Goal: Transaction & Acquisition: Subscribe to service/newsletter

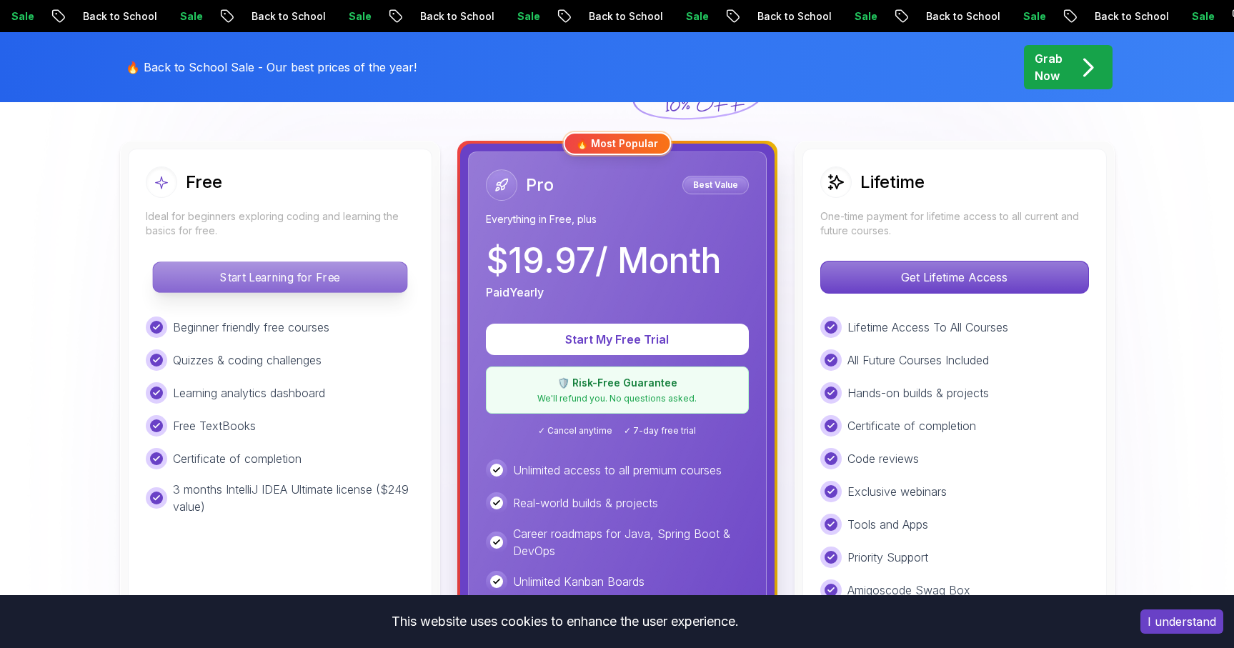
click at [325, 275] on p "Start Learning for Free" at bounding box center [280, 277] width 254 height 30
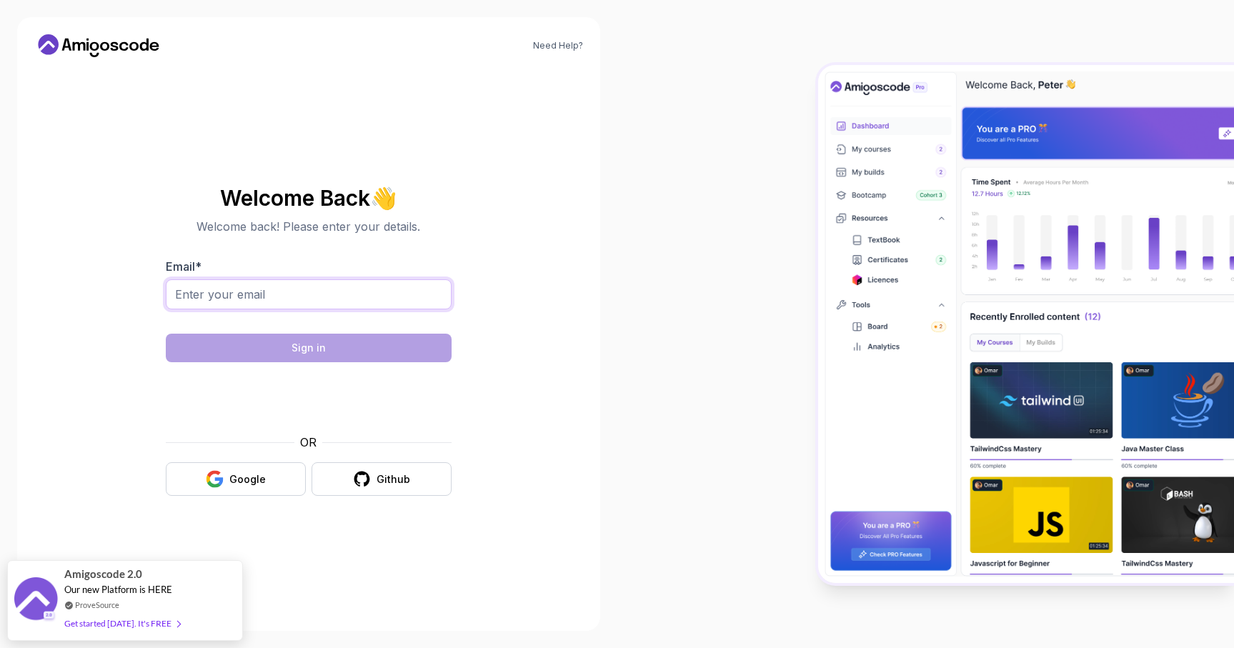
click at [310, 298] on input "Email *" at bounding box center [309, 294] width 286 height 30
click at [152, 366] on section "Welcome Back 👋 Welcome back! Please enter your details. Email * Sign in OR Goog…" at bounding box center [309, 341] width 480 height 338
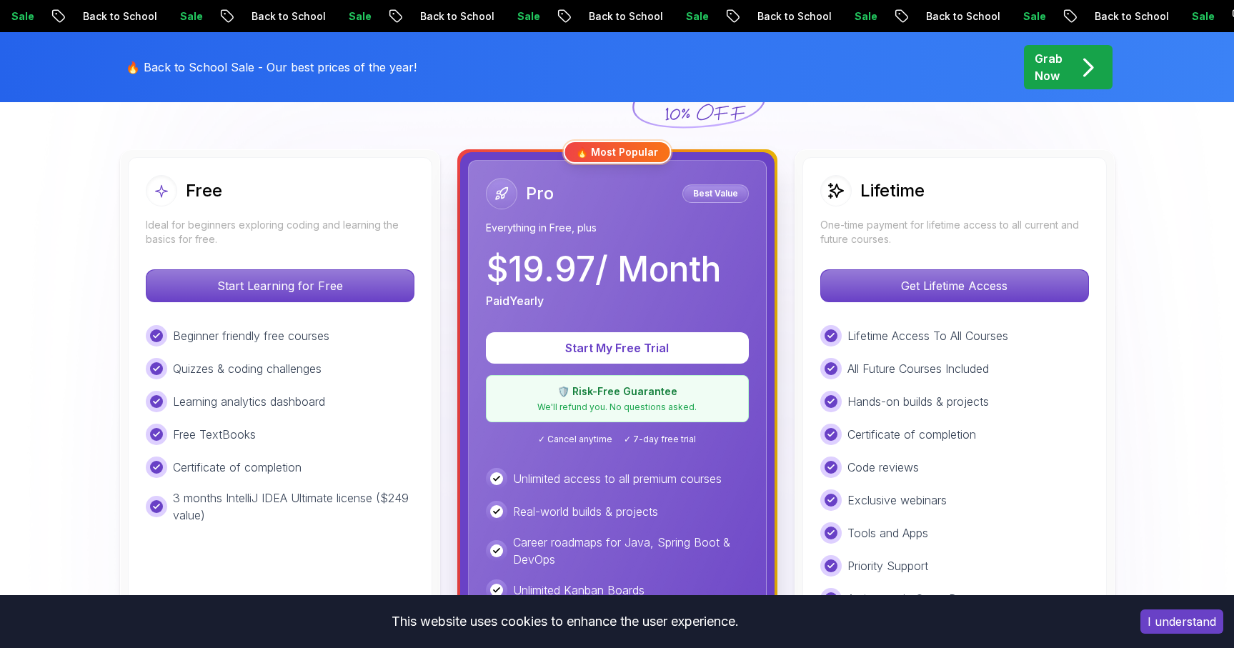
scroll to position [381, 0]
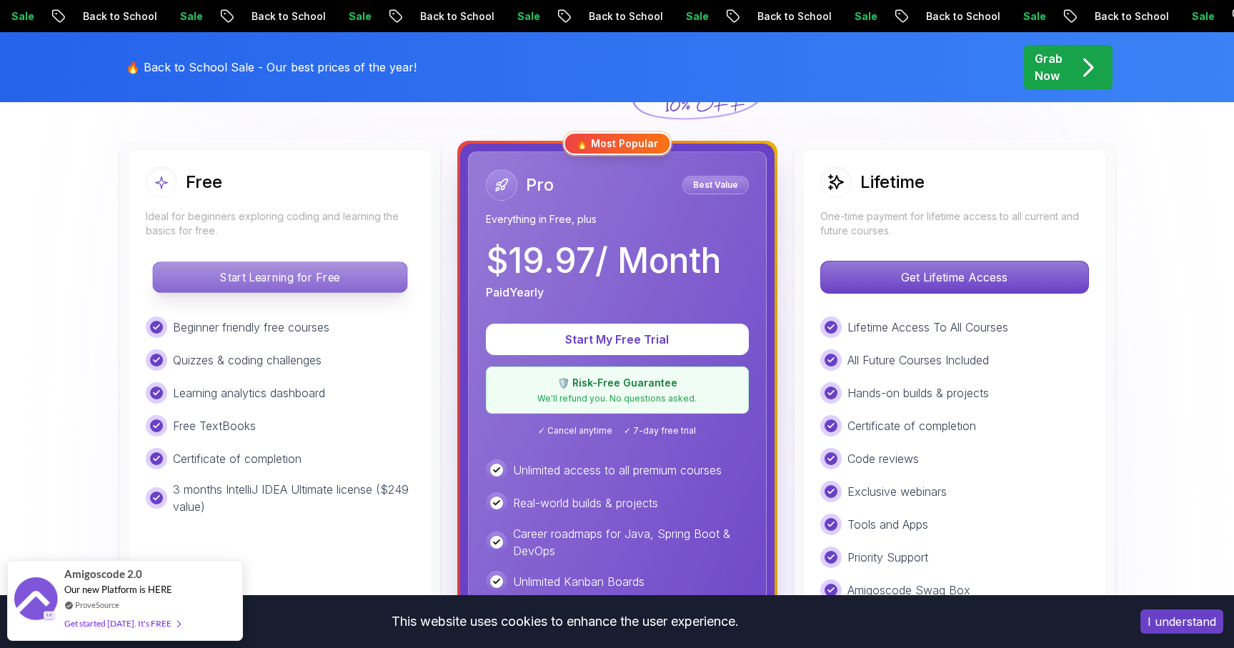
click at [276, 276] on p "Start Learning for Free" at bounding box center [280, 277] width 254 height 30
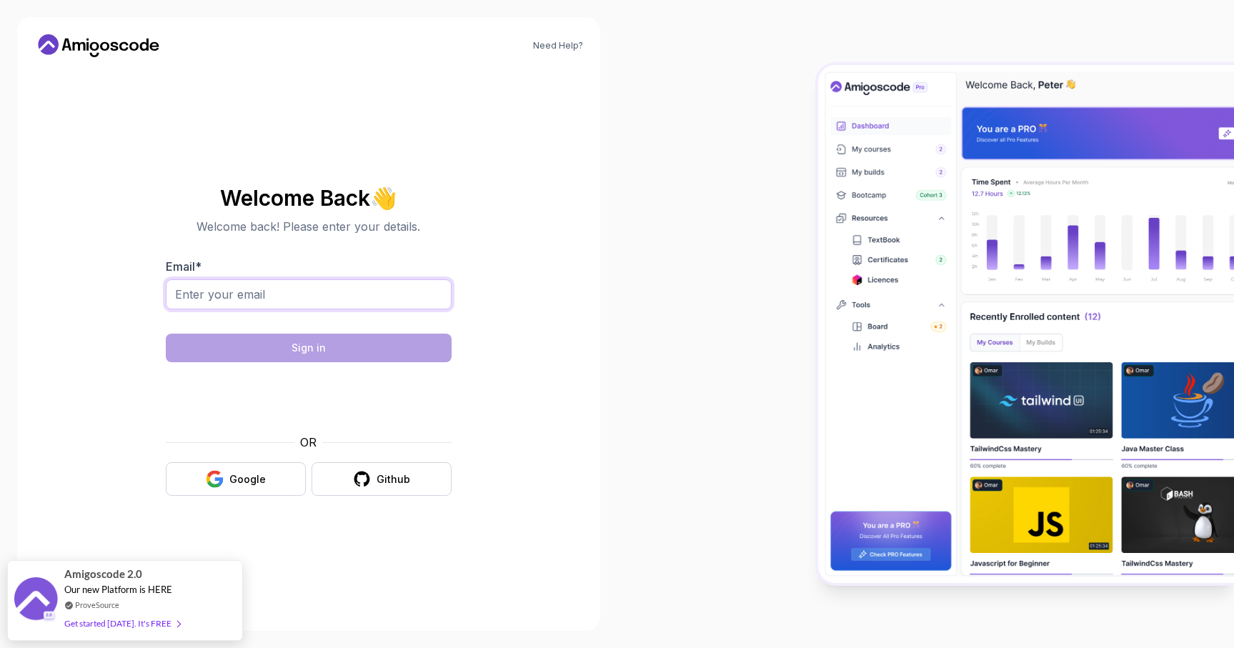
click at [311, 299] on input "Email *" at bounding box center [309, 294] width 286 height 30
type input "[EMAIL_ADDRESS][DOMAIN_NAME]"
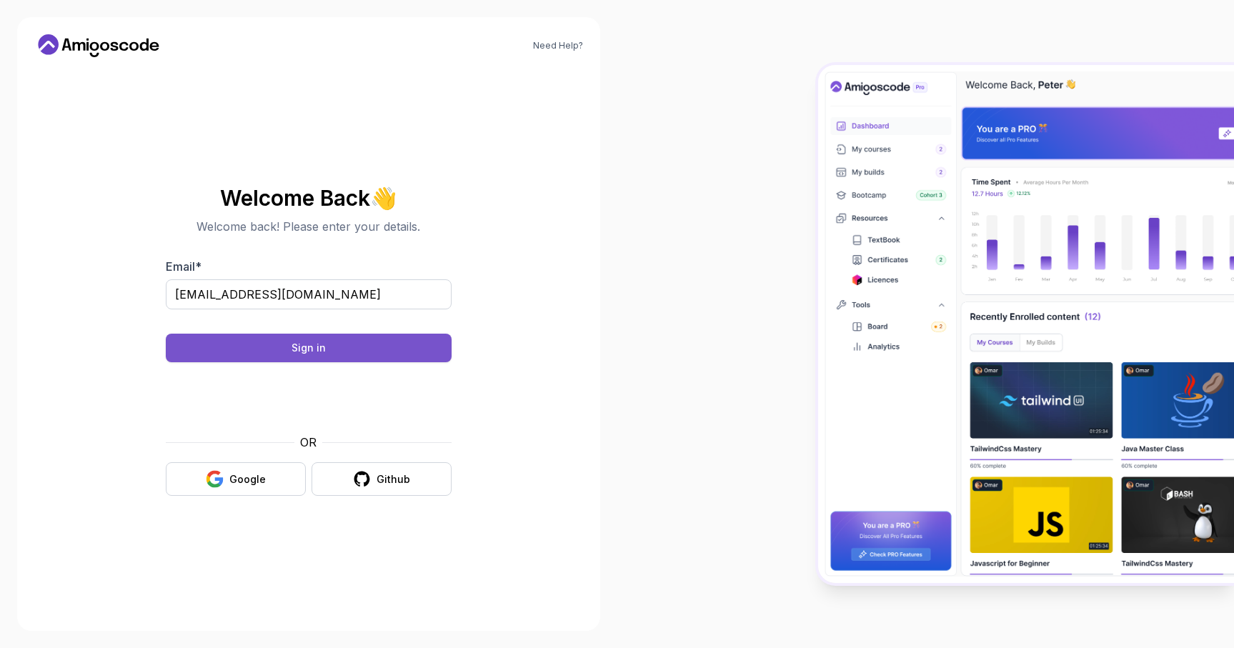
click at [379, 346] on button "Sign in" at bounding box center [309, 348] width 286 height 29
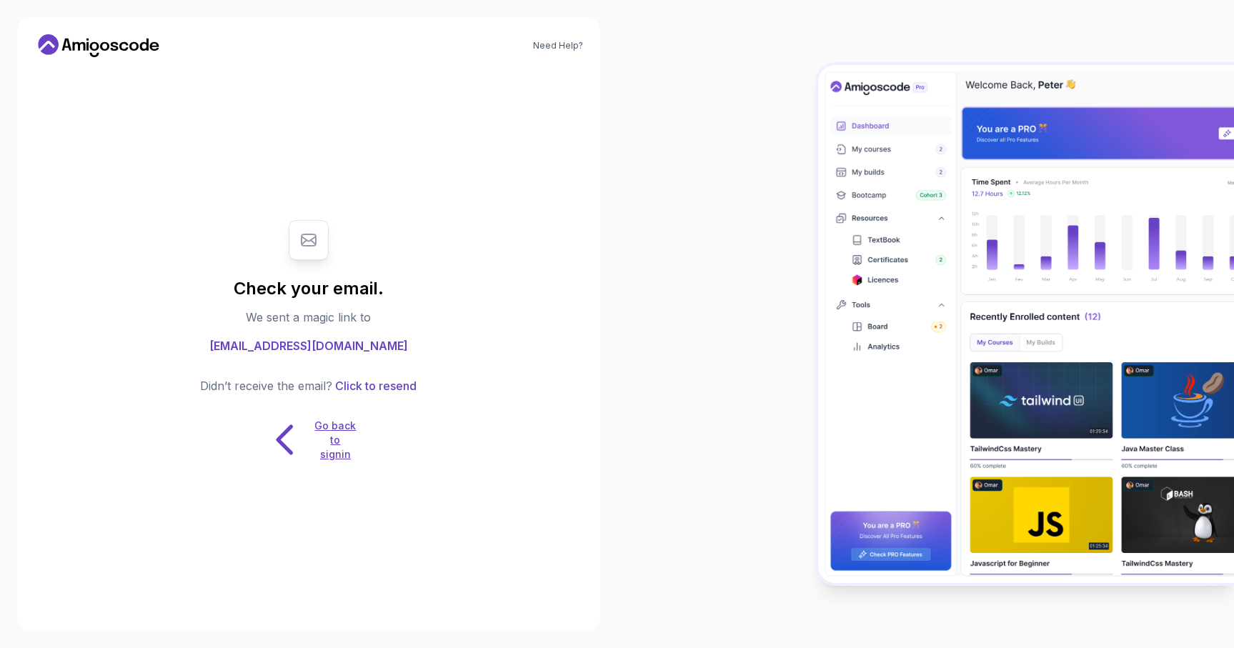
click at [296, 431] on icon at bounding box center [285, 439] width 45 height 45
